Goal: Find specific page/section: Find specific page/section

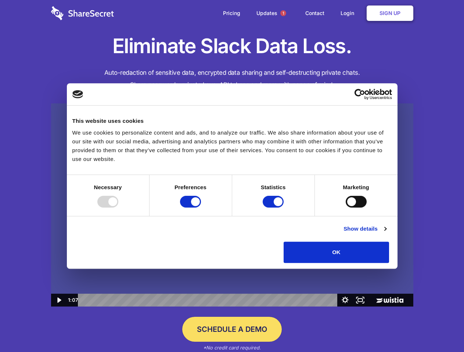
click at [232, 176] on img at bounding box center [232, 206] width 362 height 204
click at [118, 208] on div at bounding box center [107, 202] width 21 height 12
click at [201, 208] on input "Preferences" at bounding box center [190, 202] width 21 height 12
checkbox input "false"
click at [274, 208] on input "Statistics" at bounding box center [272, 202] width 21 height 12
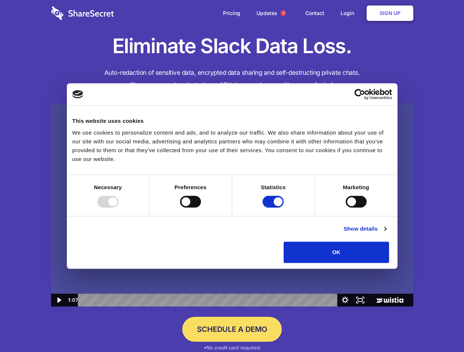
checkbox input "false"
click at [345, 208] on input "Marketing" at bounding box center [355, 202] width 21 height 12
checkbox input "true"
click at [386, 233] on link "Show details" at bounding box center [364, 229] width 43 height 9
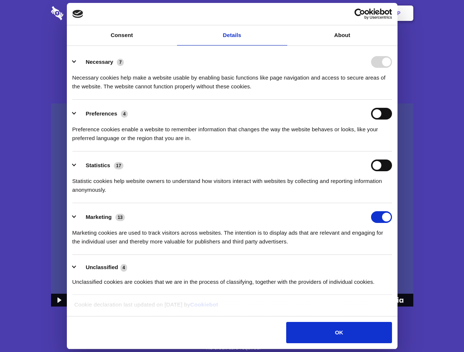
click at [392, 100] on li "Necessary 7 Necessary cookies help make a website usable by enabling basic func…" at bounding box center [231, 74] width 319 height 52
click at [283, 13] on span "1" at bounding box center [283, 13] width 6 height 6
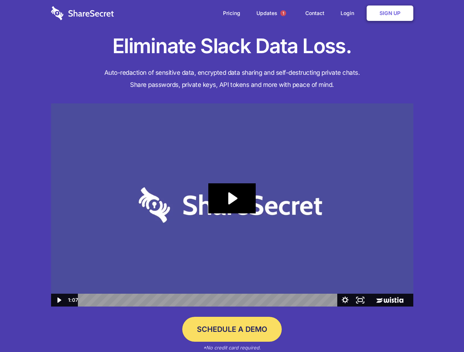
click at [232, 205] on icon "Play Video: Sharesecret Slack Extension" at bounding box center [231, 199] width 47 height 30
